Goal: Obtain resource: Obtain resource

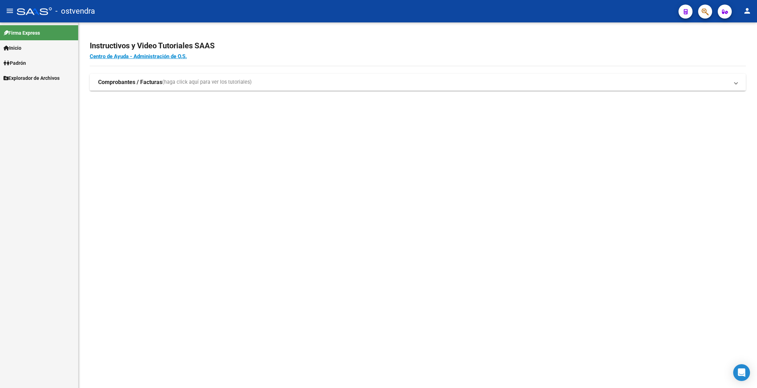
click at [35, 60] on link "Padrón" at bounding box center [39, 62] width 78 height 15
click at [42, 78] on link "Afiliados Empadronados" at bounding box center [39, 77] width 78 height 15
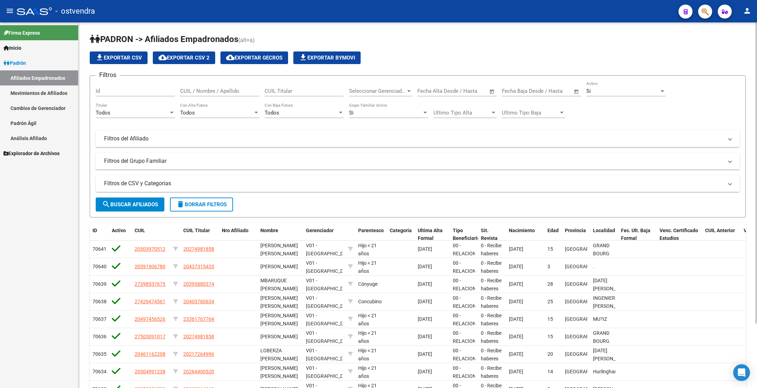
click at [395, 91] on span "Seleccionar Gerenciador" at bounding box center [377, 91] width 57 height 6
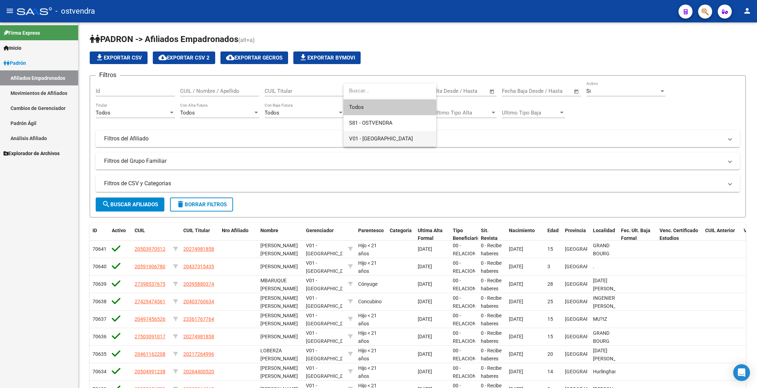
click at [392, 136] on span "V01 - [GEOGRAPHIC_DATA]" at bounding box center [390, 139] width 82 height 16
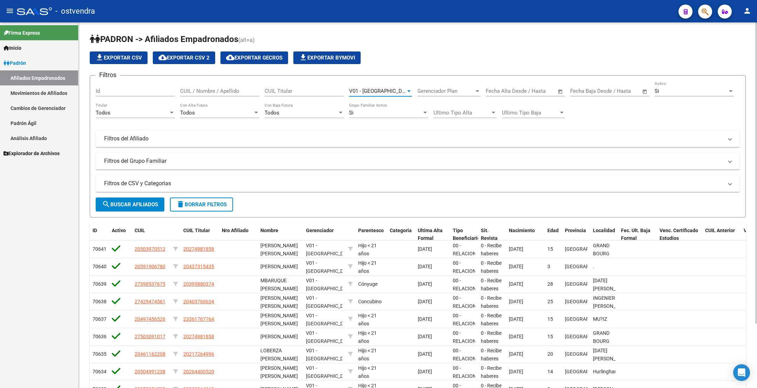
click at [138, 206] on span "search Buscar Afiliados" at bounding box center [130, 205] width 56 height 6
click at [183, 51] on app-list-header "[PERSON_NAME] -> Afiliados Empadronados (alt+a) file_download Exportar CSV clou…" at bounding box center [418, 126] width 656 height 184
click at [183, 56] on span "cloud_download Exportar CSV 2" at bounding box center [183, 58] width 51 height 6
